Goal: Task Accomplishment & Management: Manage account settings

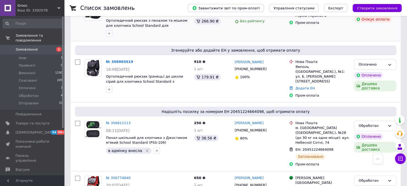
scroll to position [134, 0]
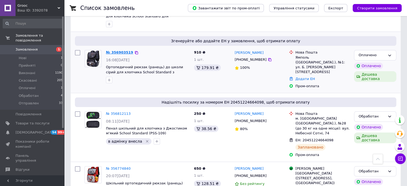
click at [119, 50] on link "№ 356903519" at bounding box center [119, 52] width 27 height 4
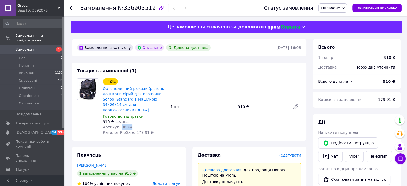
drag, startPoint x: 131, startPoint y: 121, endPoint x: 118, endPoint y: 123, distance: 13.0
click at [118, 125] on div "Артикул: 300-4" at bounding box center [134, 127] width 63 height 5
copy span "300-4"
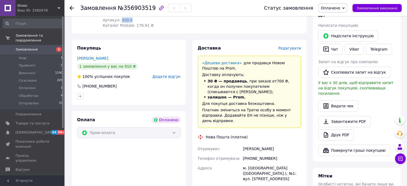
scroll to position [161, 0]
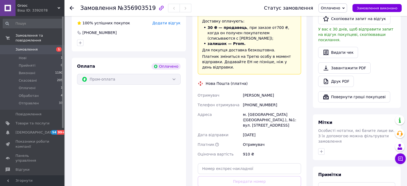
drag, startPoint x: 242, startPoint y: 85, endPoint x: 276, endPoint y: 86, distance: 33.2
click at [276, 90] on div "[PERSON_NAME]" at bounding box center [272, 95] width 60 height 10
copy div "[PERSON_NAME]"
drag, startPoint x: 273, startPoint y: 96, endPoint x: 246, endPoint y: 97, distance: 27.6
click at [246, 100] on div "[PHONE_NUMBER]" at bounding box center [272, 105] width 60 height 10
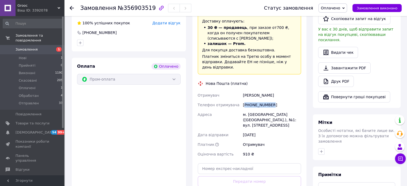
copy div "380685304830"
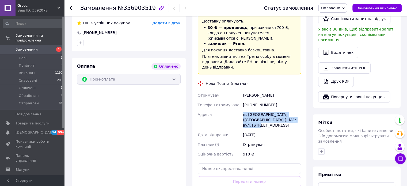
drag, startPoint x: 244, startPoint y: 105, endPoint x: 289, endPoint y: 113, distance: 46.1
click at [289, 113] on div "м. [GEOGRAPHIC_DATA] ([GEOGRAPHIC_DATA].), №1: вул. [STREET_ADDRESS]" at bounding box center [272, 120] width 60 height 20
copy div "м. [GEOGRAPHIC_DATA] ([GEOGRAPHIC_DATA].), №1: вул. [STREET_ADDRESS]"
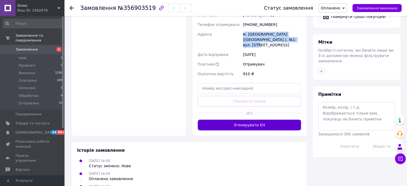
click at [250, 120] on button "Згенерувати ЕН" at bounding box center [250, 125] width 104 height 11
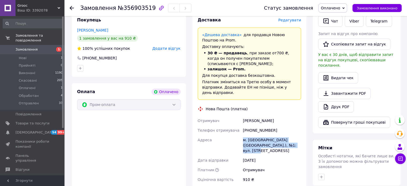
scroll to position [134, 0]
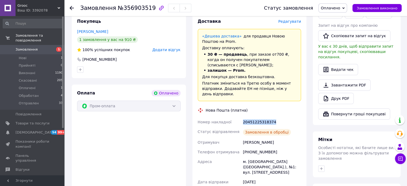
drag, startPoint x: 273, startPoint y: 112, endPoint x: 241, endPoint y: 115, distance: 32.3
click at [241, 117] on div "Номер накладної 20451225318374 Статус відправлення Замовлення в обробці Отримув…" at bounding box center [250, 169] width 106 height 104
copy div "Номер накладної 20451225318374"
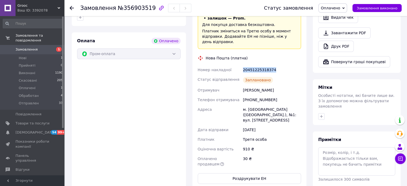
scroll to position [187, 0]
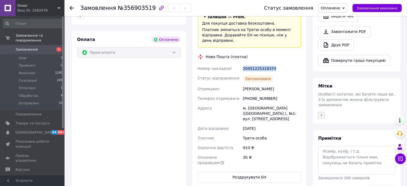
click at [320, 113] on icon "button" at bounding box center [321, 115] width 4 height 4
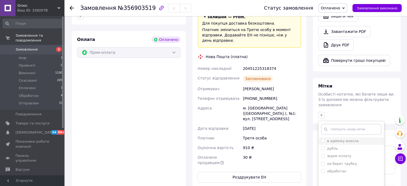
click at [333, 139] on label "в адмінку внесла" at bounding box center [343, 141] width 32 height 4
checkbox input "true"
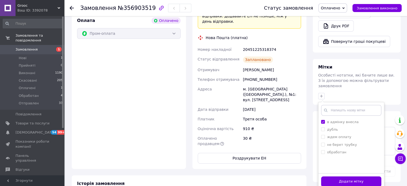
scroll to position [241, 0]
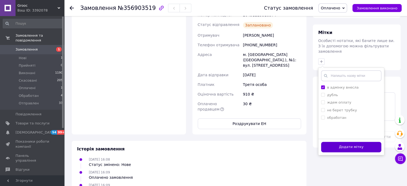
click at [340, 142] on button "Додати мітку" at bounding box center [351, 147] width 60 height 10
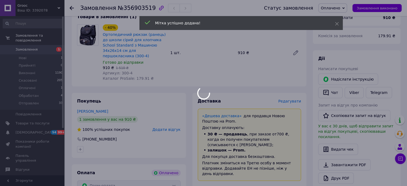
scroll to position [54, 0]
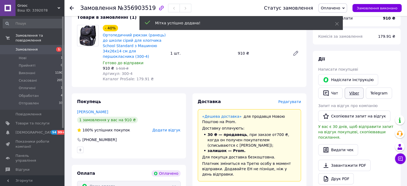
click at [353, 94] on link "Viber" at bounding box center [354, 93] width 19 height 11
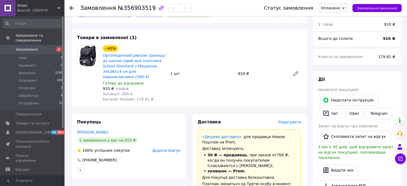
scroll to position [0, 0]
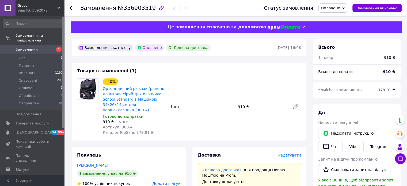
click at [340, 7] on span "Оплачено" at bounding box center [330, 8] width 19 height 4
click at [339, 44] on li "Обработан" at bounding box center [333, 43] width 28 height 8
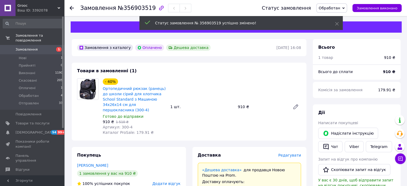
click at [70, 7] on use at bounding box center [72, 8] width 4 height 4
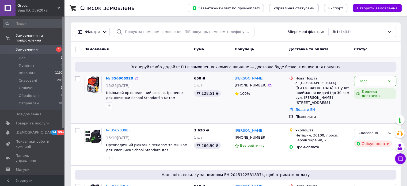
click at [120, 77] on link "№ 356906928" at bounding box center [119, 78] width 27 height 4
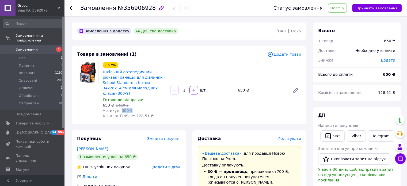
drag, startPoint x: 130, startPoint y: 106, endPoint x: 119, endPoint y: 107, distance: 11.8
click at [119, 108] on div "Артикул: 300-9" at bounding box center [134, 110] width 63 height 5
copy span "300-9"
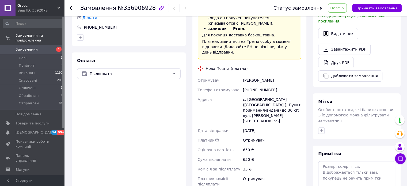
scroll to position [161, 0]
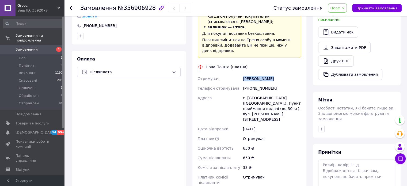
drag, startPoint x: 271, startPoint y: 67, endPoint x: 244, endPoint y: 68, distance: 27.6
click at [239, 74] on div "Отримувач [PERSON_NAME] Телефон отримувача [PHONE_NUMBER] Адреса [PERSON_NAME].…" at bounding box center [250, 131] width 106 height 114
copy div "Отримувач [PERSON_NAME]"
drag, startPoint x: 273, startPoint y: 77, endPoint x: 245, endPoint y: 82, distance: 28.4
click at [245, 84] on div "[PHONE_NUMBER]" at bounding box center [272, 89] width 60 height 10
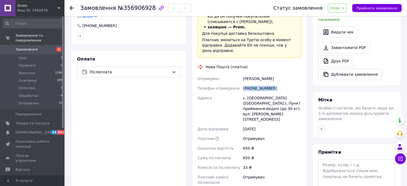
copy div "380987890723"
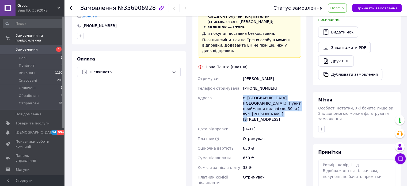
drag, startPoint x: 240, startPoint y: 87, endPoint x: 277, endPoint y: 104, distance: 41.0
click at [277, 104] on div "Отримувач [PERSON_NAME] Телефон отримувача [PHONE_NUMBER] Адреса [PERSON_NAME].…" at bounding box center [250, 131] width 106 height 114
copy div "Адреса с. [GEOGRAPHIC_DATA] ([GEOGRAPHIC_DATA].), Пункт приймання-видачі (до 30…"
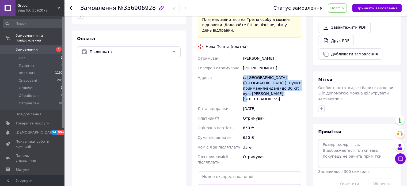
scroll to position [241, 0]
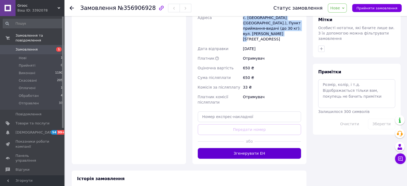
click at [244, 148] on button "Згенерувати ЕН" at bounding box center [250, 153] width 104 height 11
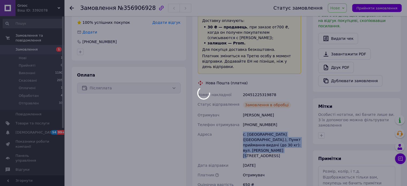
scroll to position [124, 0]
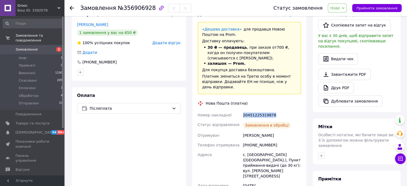
drag, startPoint x: 274, startPoint y: 105, endPoint x: 241, endPoint y: 107, distance: 33.3
click at [241, 110] on div "Номер накладної 20451225319878 Статус відправлення Замовлення в обробці Отримув…" at bounding box center [250, 177] width 106 height 134
copy div "Номер накладної 20451225319878"
click at [323, 154] on icon "button" at bounding box center [321, 156] width 4 height 4
click at [331, 180] on label "в адмінку внесла" at bounding box center [343, 182] width 32 height 4
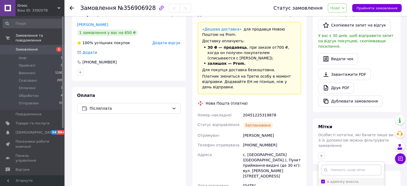
checkbox input "true"
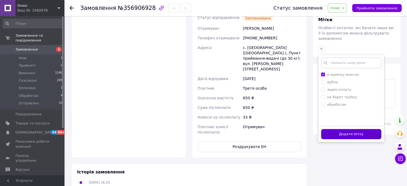
click at [341, 129] on button "Додати мітку" at bounding box center [351, 134] width 60 height 10
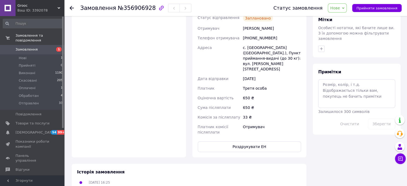
scroll to position [151, 0]
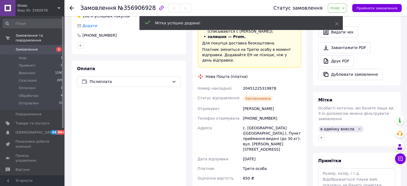
click at [345, 8] on icon at bounding box center [343, 8] width 2 height 2
click at [343, 50] on li "Обработан" at bounding box center [340, 51] width 25 height 8
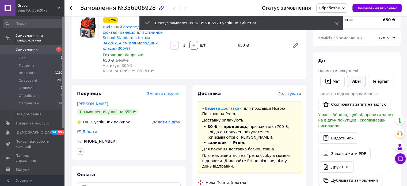
scroll to position [44, 0]
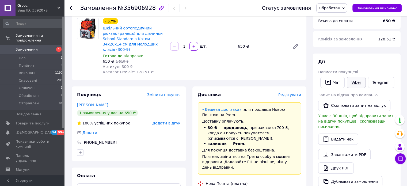
click at [357, 83] on link "Viber" at bounding box center [356, 82] width 19 height 11
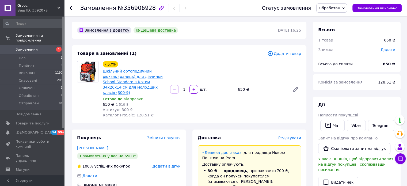
scroll to position [0, 0]
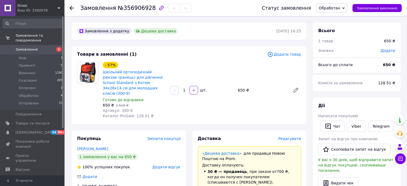
click at [72, 7] on icon at bounding box center [72, 8] width 4 height 4
